Goal: Navigation & Orientation: Find specific page/section

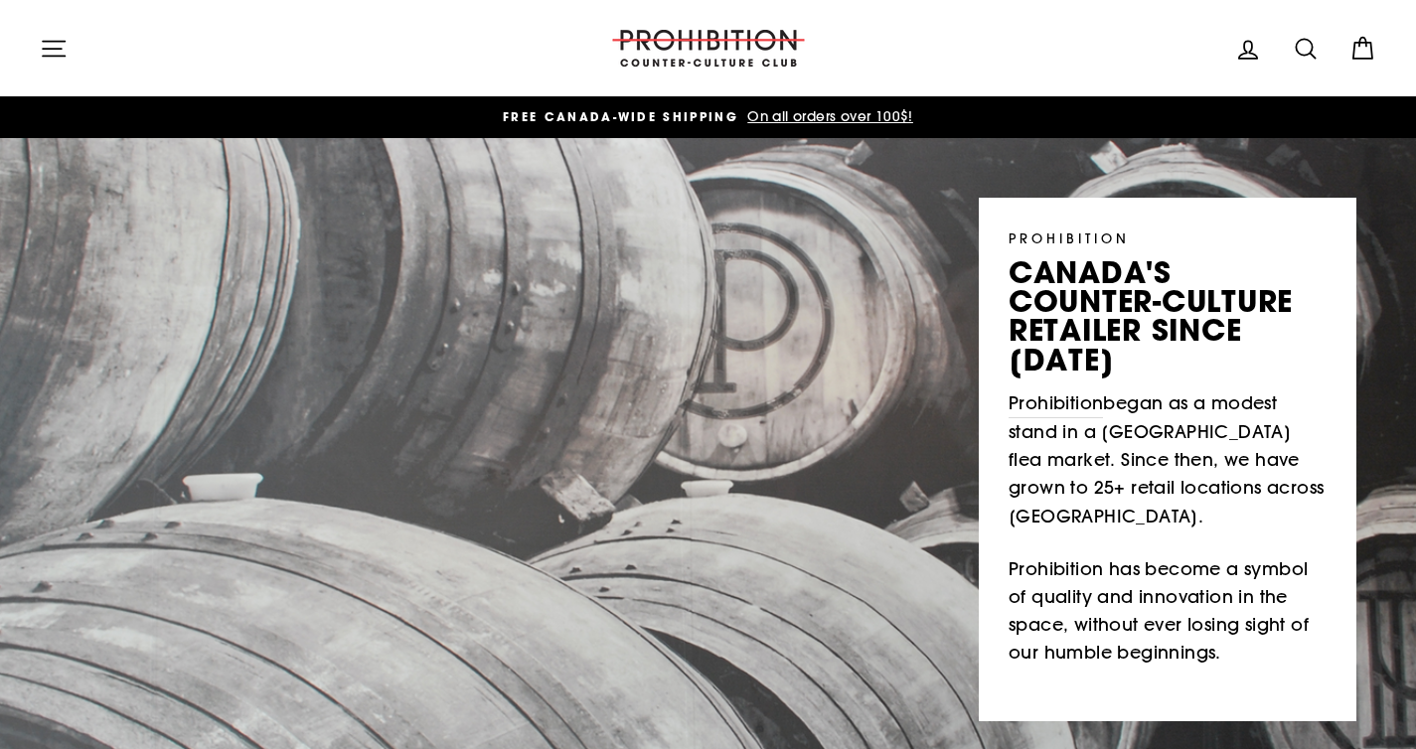
click at [50, 58] on icon "button" at bounding box center [54, 49] width 28 height 28
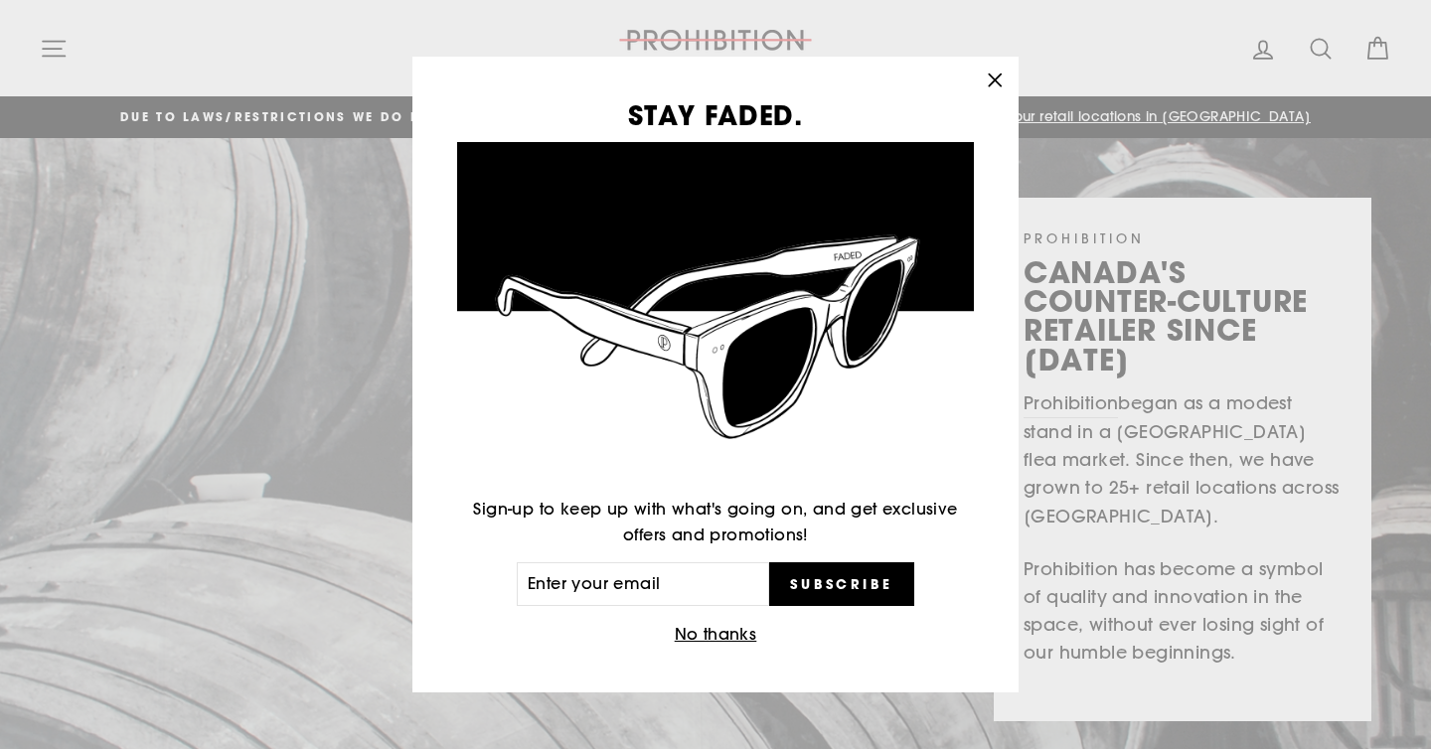
click at [67, 39] on div "STAY FADED. Sign-up to keep up with what's going on, and get exclusive offers a…" at bounding box center [715, 374] width 1431 height 749
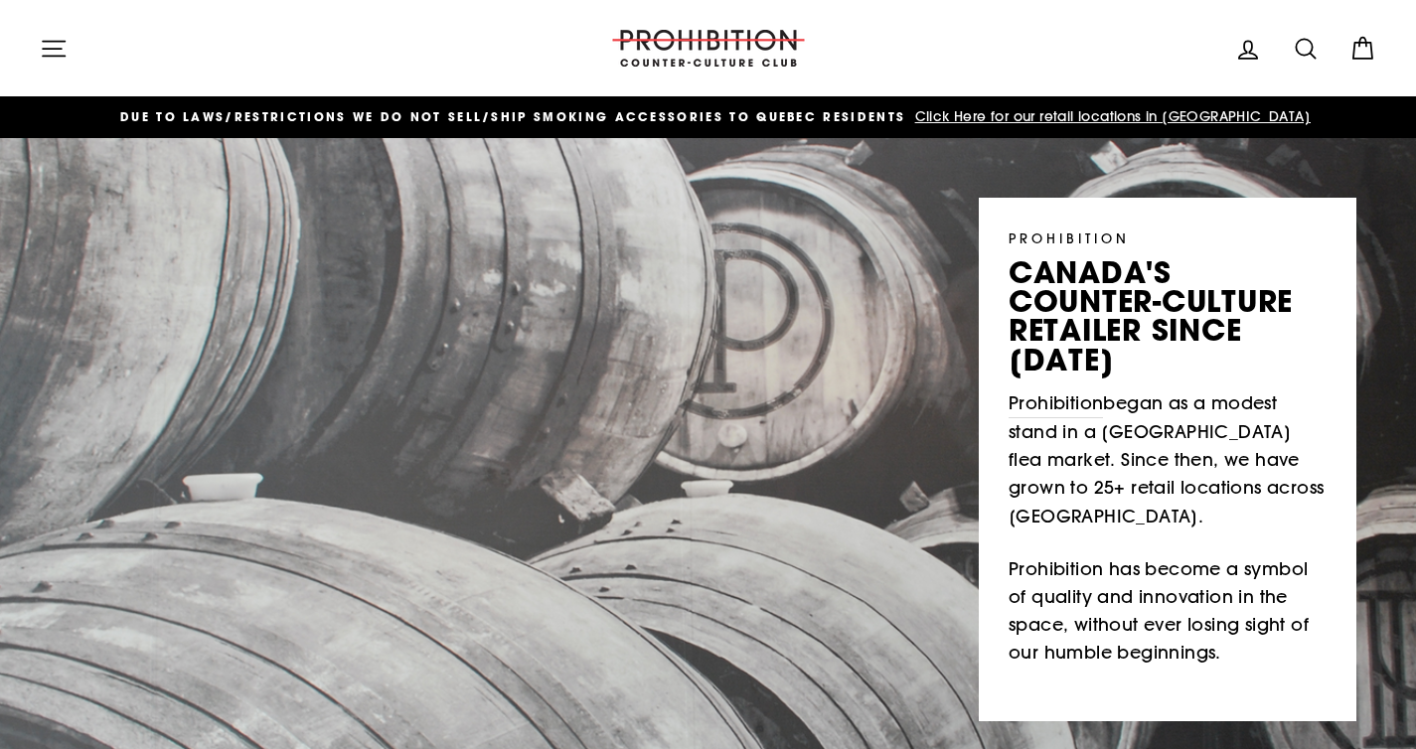
click at [53, 66] on button "Site navigation" at bounding box center [54, 48] width 52 height 43
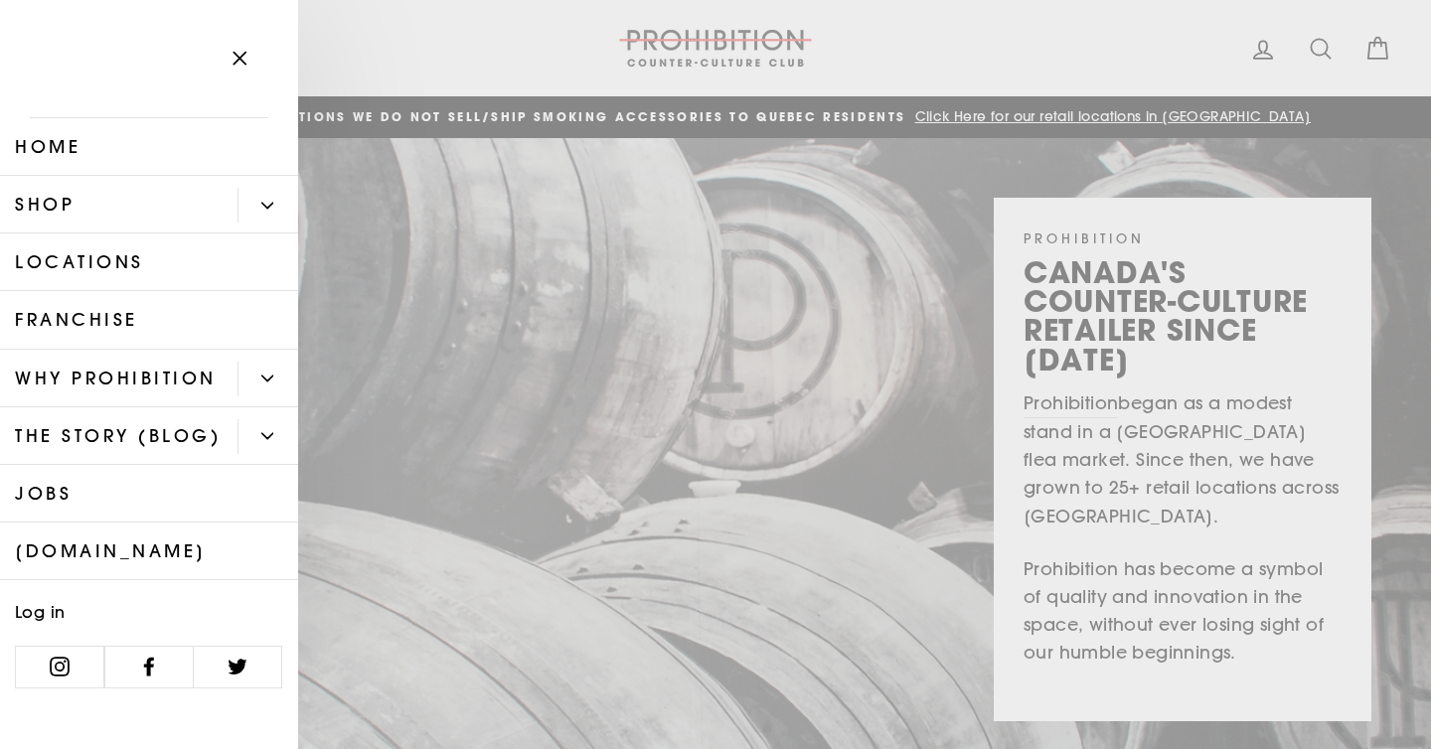
click at [150, 213] on link "Shop" at bounding box center [118, 205] width 237 height 58
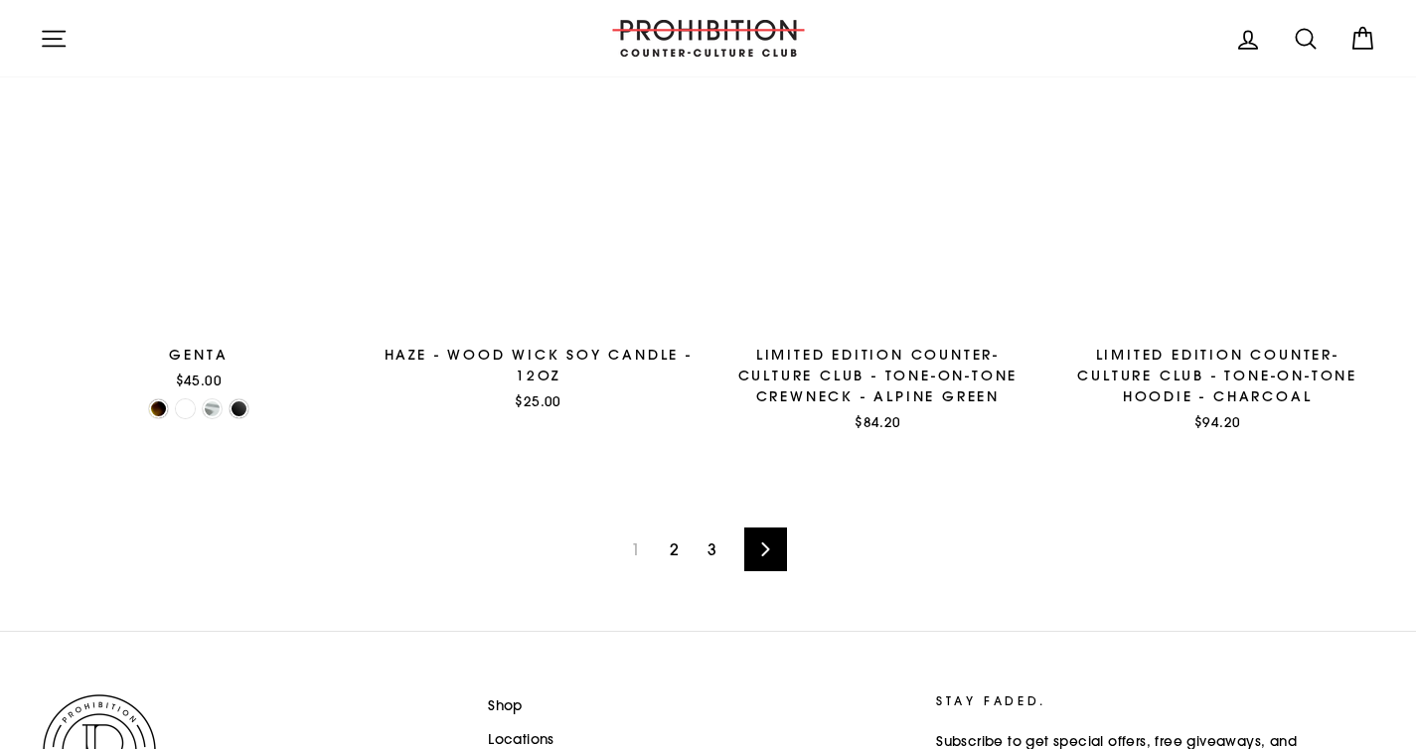
scroll to position [3049, 0]
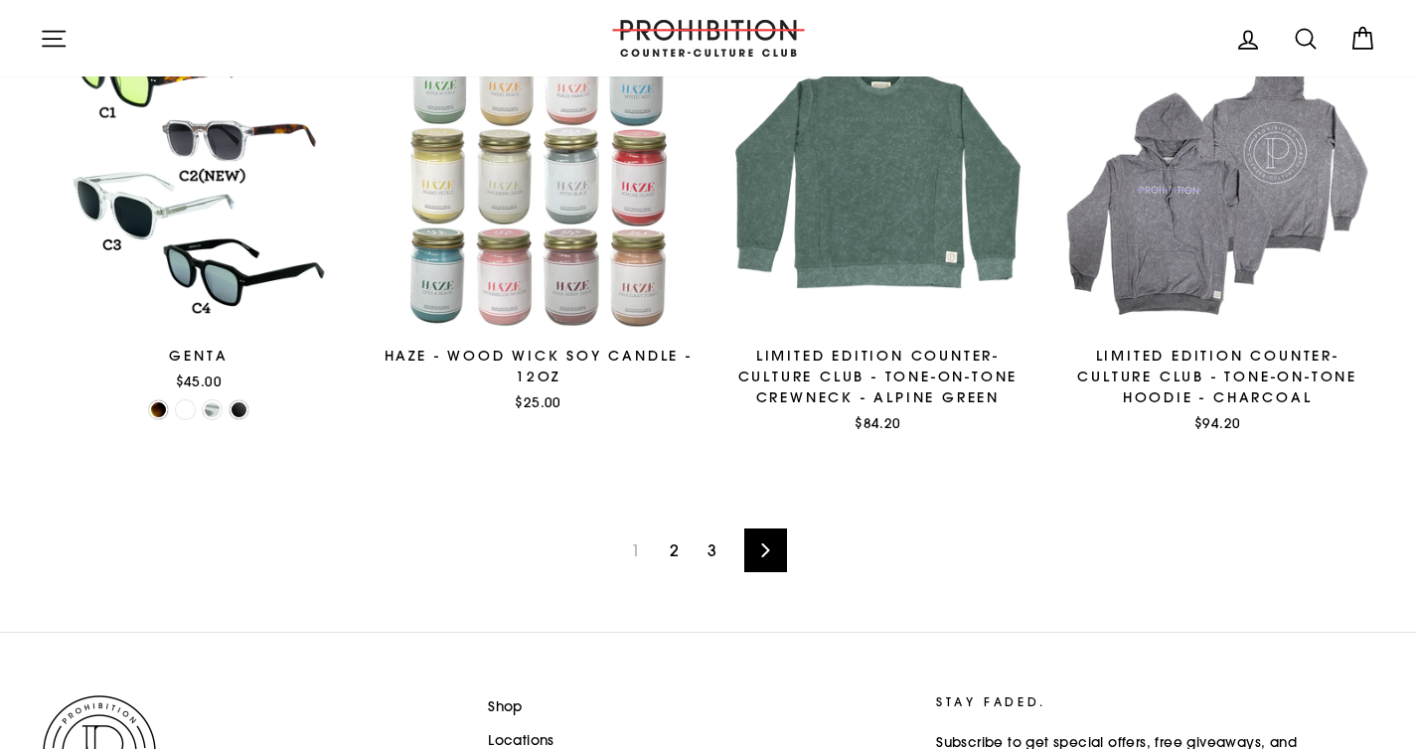
click at [678, 552] on link "2" at bounding box center [674, 551] width 33 height 32
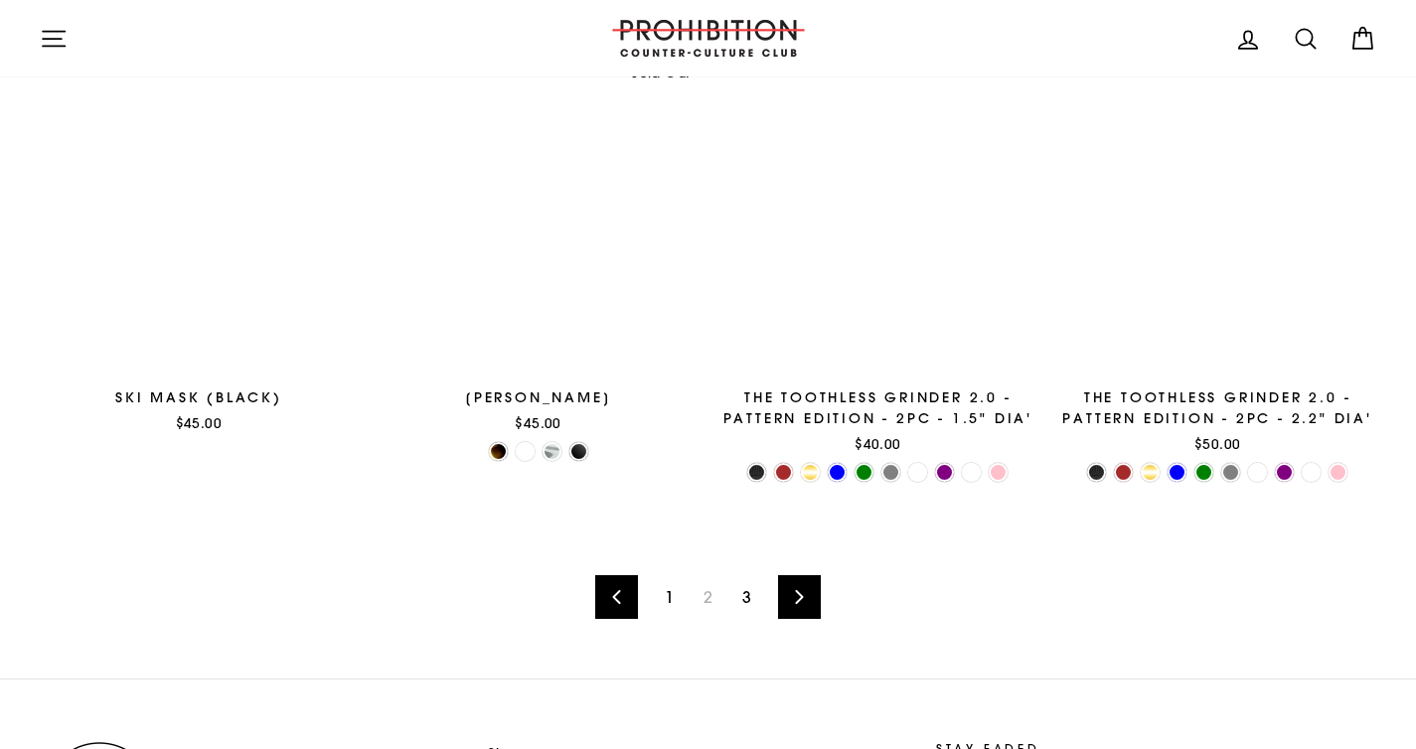
scroll to position [2958, 0]
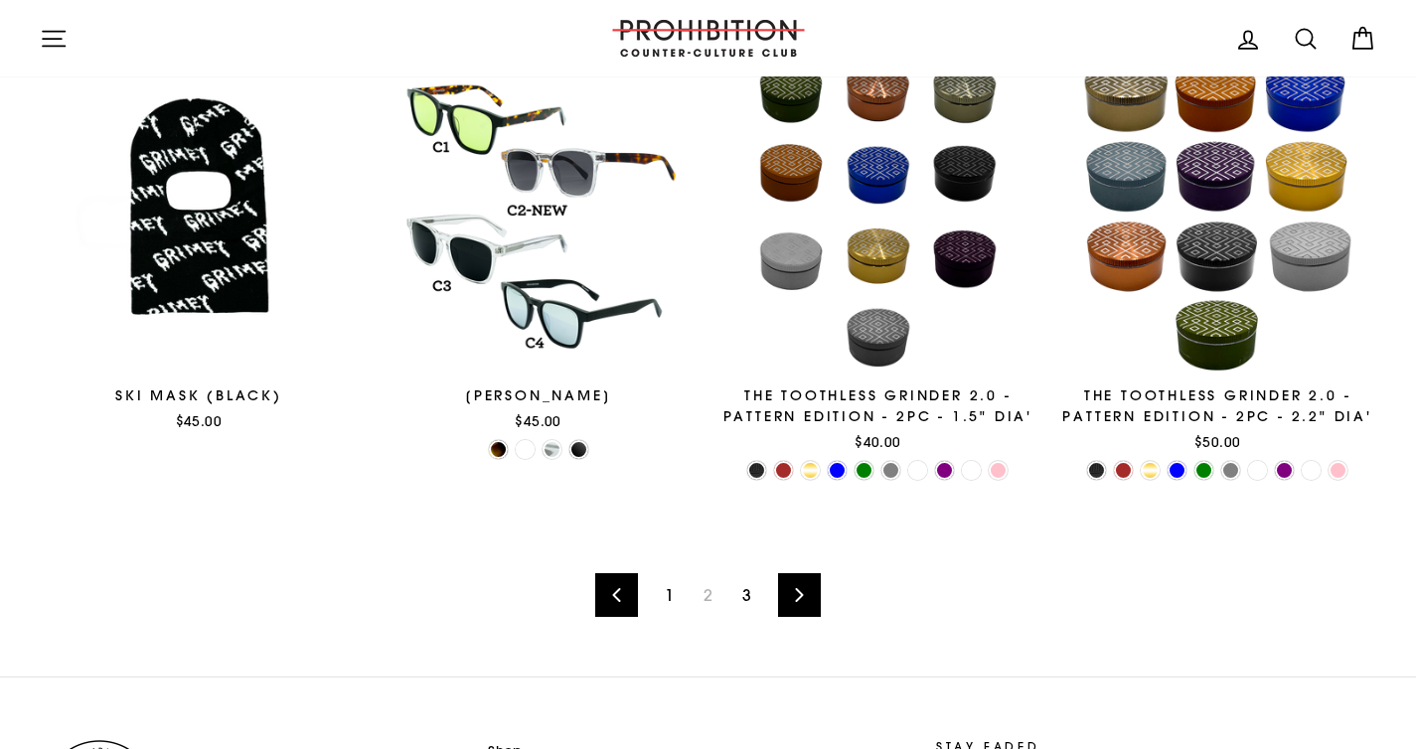
click at [742, 600] on link "3" at bounding box center [746, 595] width 33 height 32
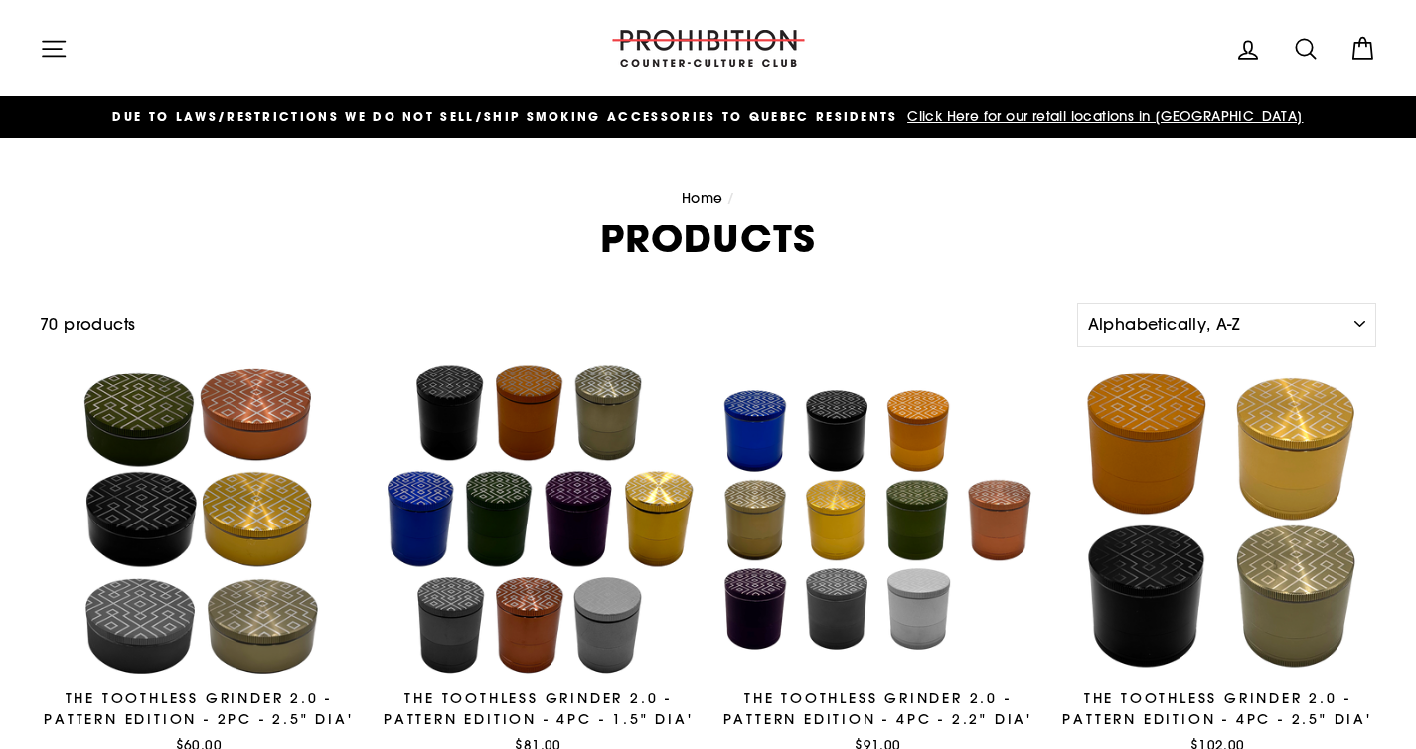
click at [1044, 122] on span "Click Here for our retail locations in [GEOGRAPHIC_DATA]" at bounding box center [1102, 116] width 400 height 18
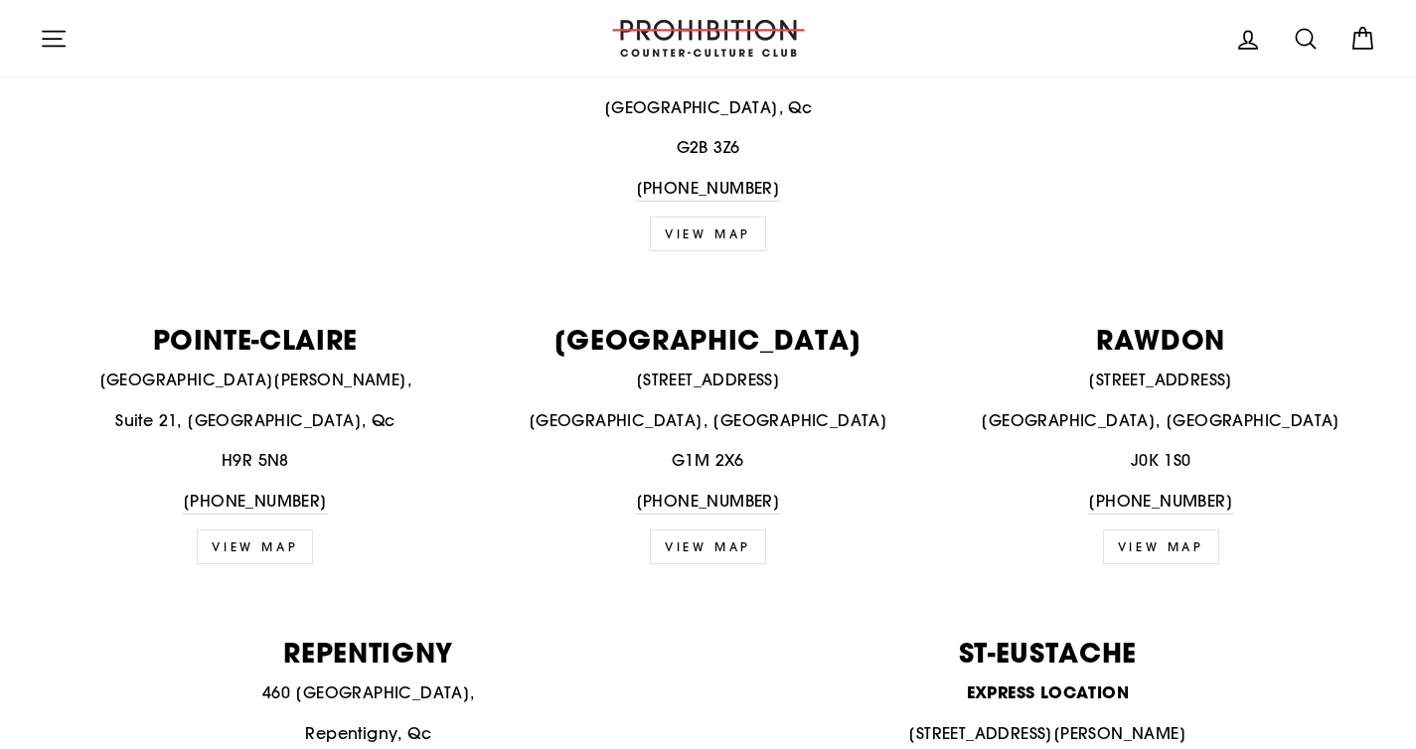
scroll to position [749, 0]
